Goal: Navigation & Orientation: Find specific page/section

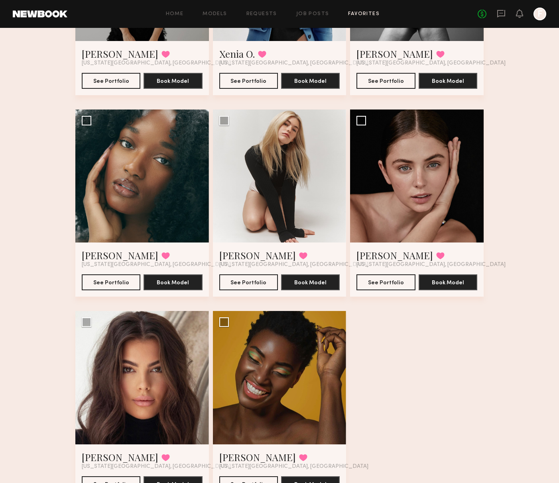
scroll to position [187, 0]
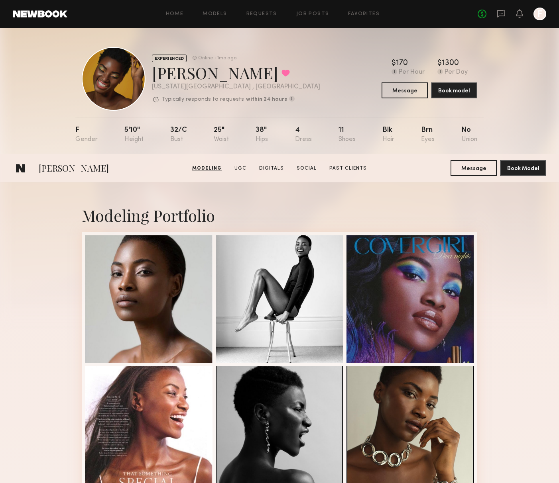
scroll to position [321, 0]
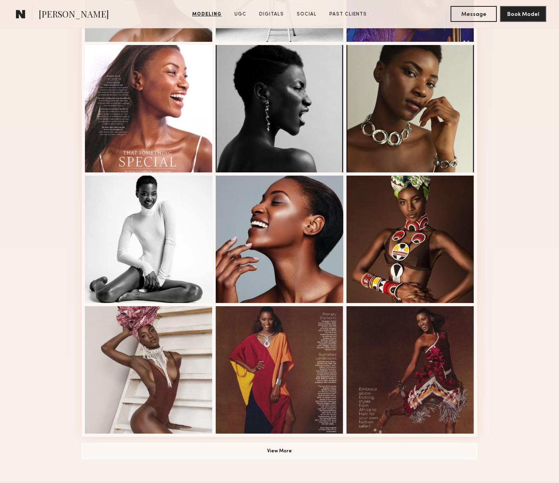
click at [27, 18] on link at bounding box center [21, 14] width 16 height 16
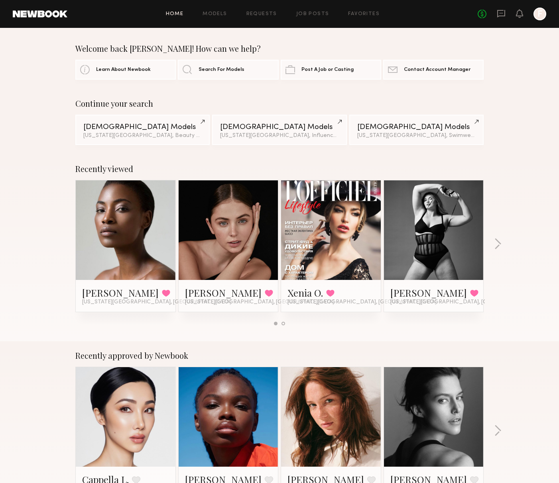
click at [424, 204] on link at bounding box center [433, 231] width 49 height 100
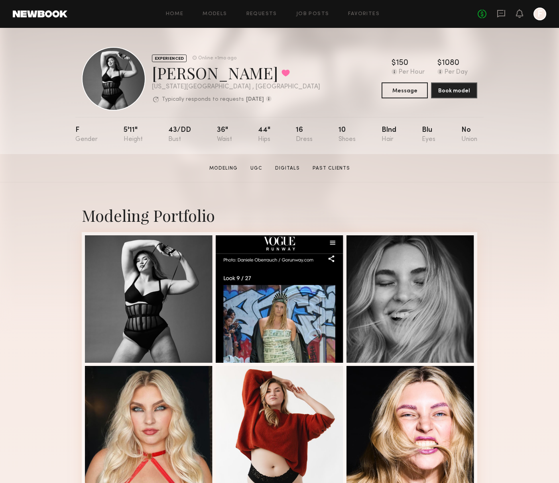
click at [44, 10] on link at bounding box center [40, 13] width 55 height 7
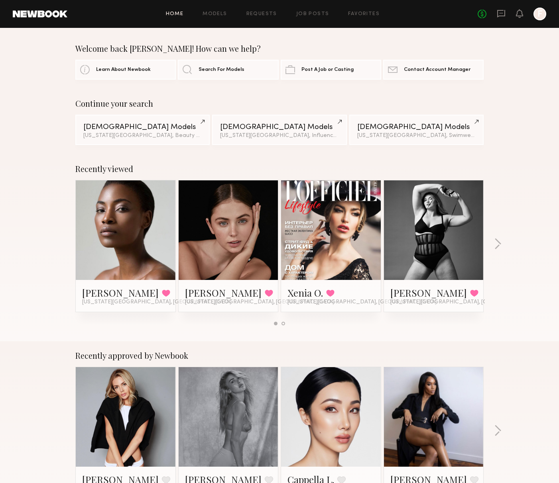
click at [224, 10] on div "Home Models Requests Job Posts Favorites Sign Out No fees up to $5,000 F" at bounding box center [306, 14] width 479 height 13
click at [214, 17] on div "Home Models Requests Job Posts Favorites Sign Out No fees up to $5,000 F" at bounding box center [306, 14] width 479 height 13
click at [481, 14] on link "No fees up to $5,000" at bounding box center [482, 14] width 9 height 9
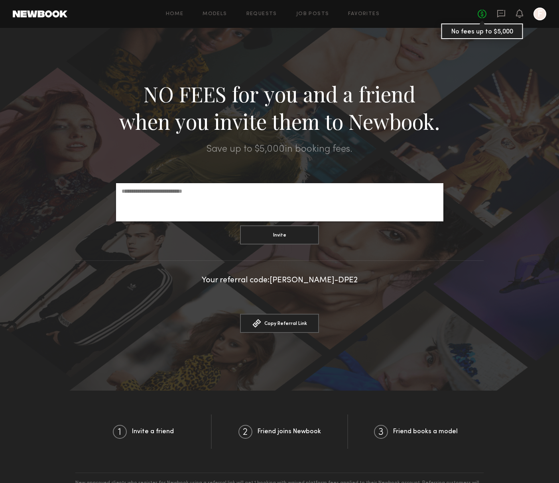
click at [481, 14] on link "No fees up to $5,000" at bounding box center [482, 14] width 9 height 9
click at [259, 13] on link "Requests" at bounding box center [261, 14] width 31 height 5
